Goal: Task Accomplishment & Management: Use online tool/utility

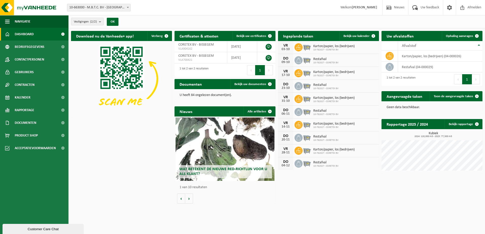
click at [333, 198] on div "Download nu de Vanheede+ app! Verberg Certificaten & attesten Bekijk uw certifi…" at bounding box center [277, 117] width 414 height 178
click at [349, 34] on span "Bekijk uw kalender" at bounding box center [356, 35] width 26 height 3
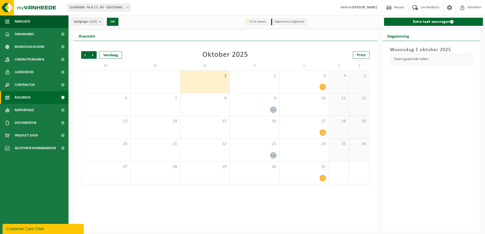
click at [286, 210] on div "Vorige Volgende Vandaag Oktober 2025 Print M D W D V Z Z 29 30 1 2 3 4 5 6 7 8 …" at bounding box center [225, 136] width 303 height 191
click at [367, 57] on link "Print" at bounding box center [361, 55] width 17 height 8
click at [94, 55] on span "Volgende" at bounding box center [93, 55] width 8 height 8
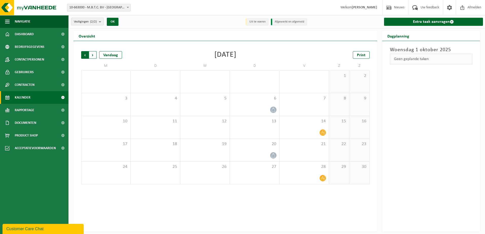
click at [94, 55] on span "Volgende" at bounding box center [93, 55] width 8 height 8
click at [86, 55] on span "Vorige" at bounding box center [85, 55] width 8 height 8
